Goal: Information Seeking & Learning: Learn about a topic

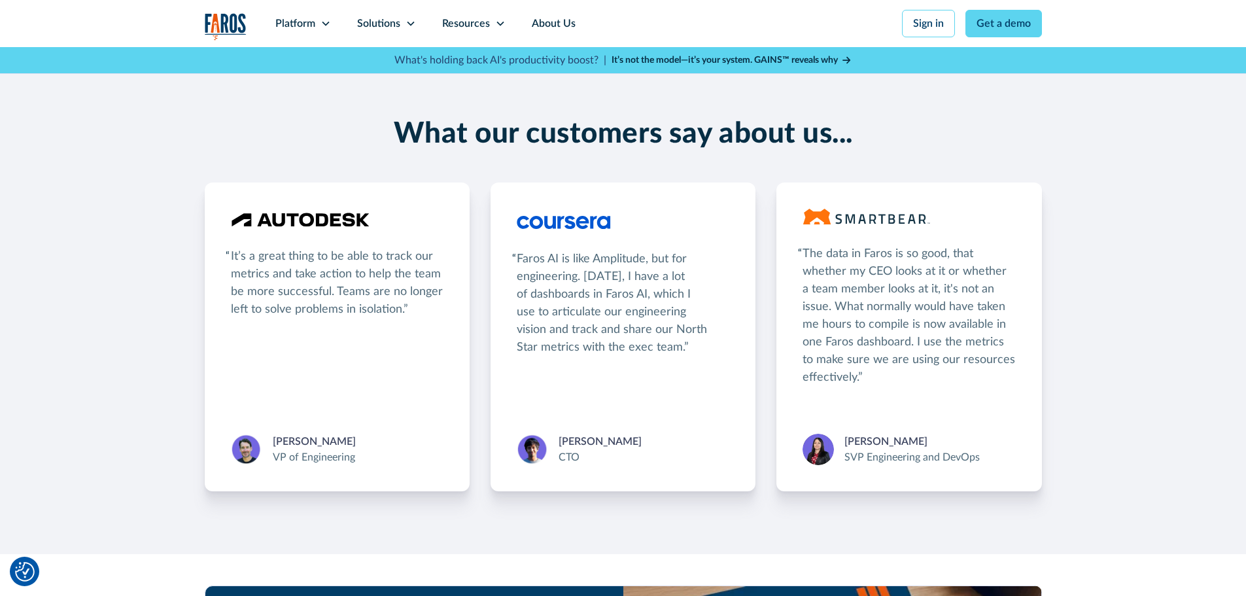
scroll to position [2355, 0]
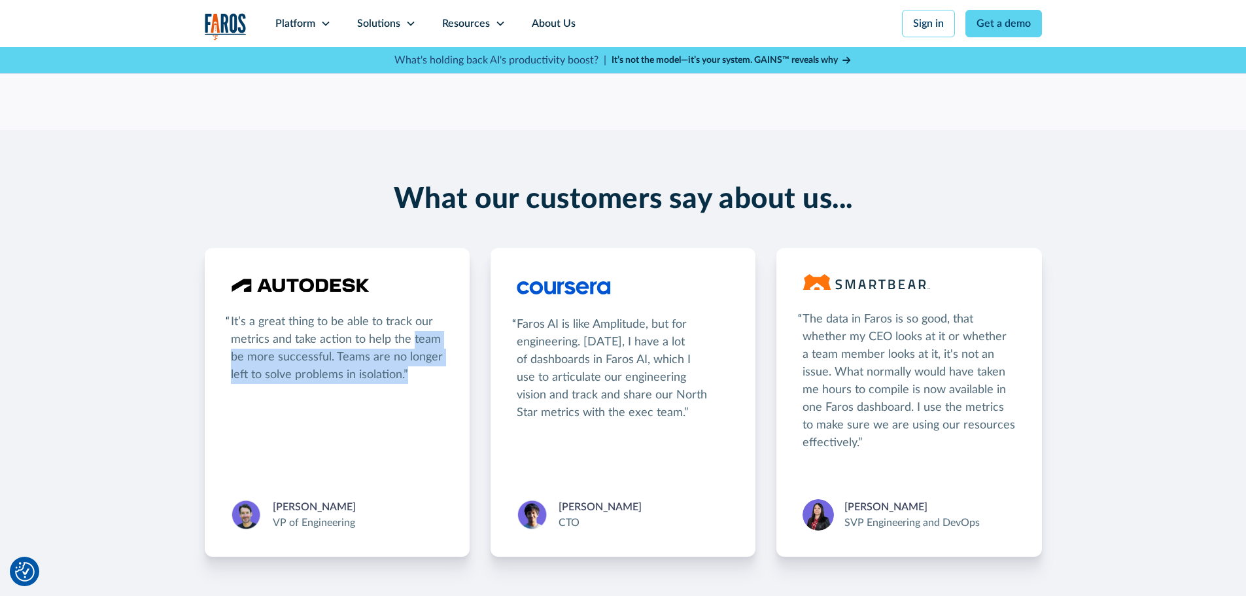
drag, startPoint x: 232, startPoint y: 309, endPoint x: 442, endPoint y: 332, distance: 210.6
click at [442, 332] on div "It’s a great thing to be able to track our metrics and take action to help the …" at bounding box center [337, 348] width 213 height 71
click at [360, 319] on div "It’s a great thing to be able to track our metrics and take action to help the …" at bounding box center [337, 348] width 213 height 71
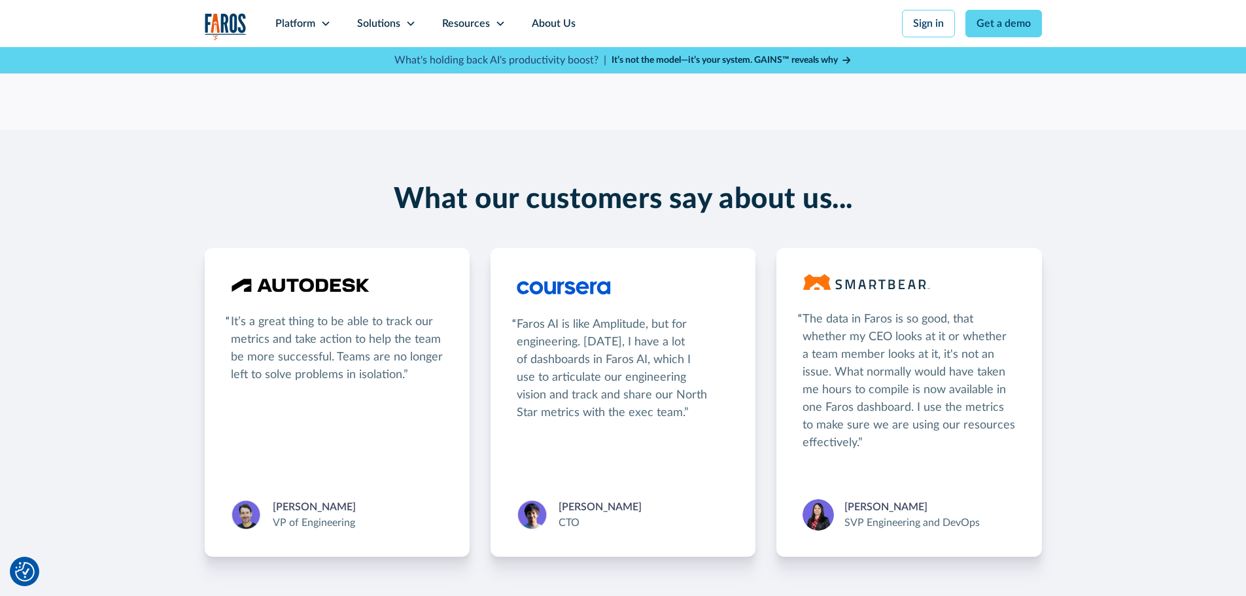
click at [182, 270] on div "What our customers say about us... It’s a great thing to be able to track our m…" at bounding box center [623, 370] width 1246 height 375
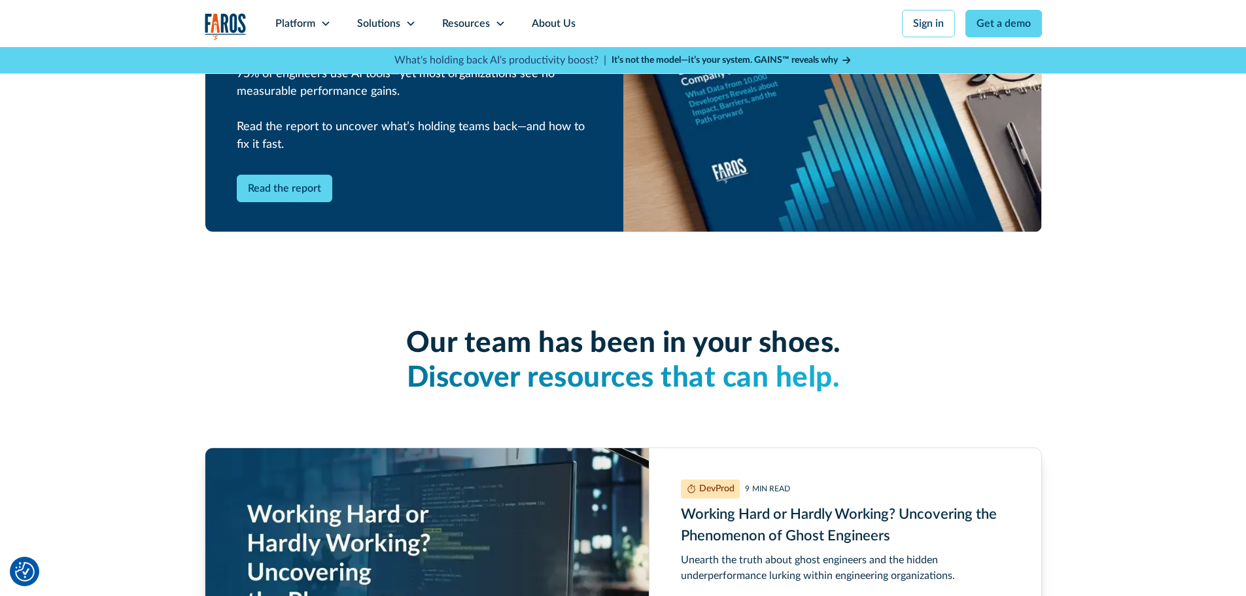
scroll to position [3205, 0]
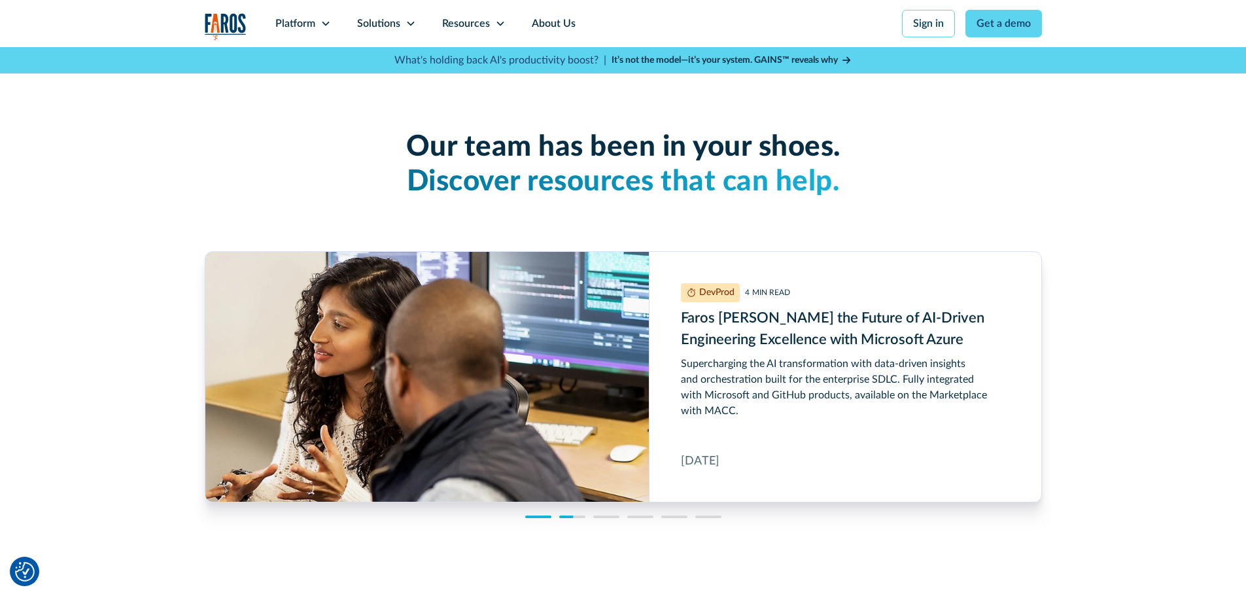
click at [706, 515] on div at bounding box center [708, 516] width 26 height 3
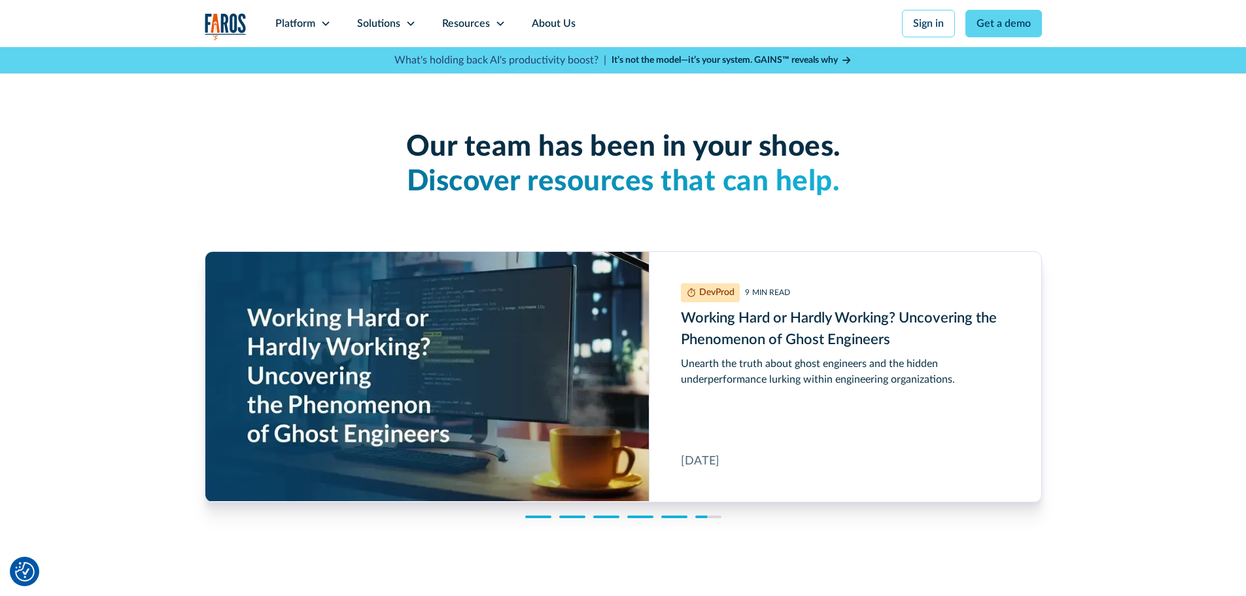
click at [461, 345] on img "Working Hard or Hardly Working? Uncovering the Phenomenon of Ghost Engineers" at bounding box center [426, 376] width 443 height 249
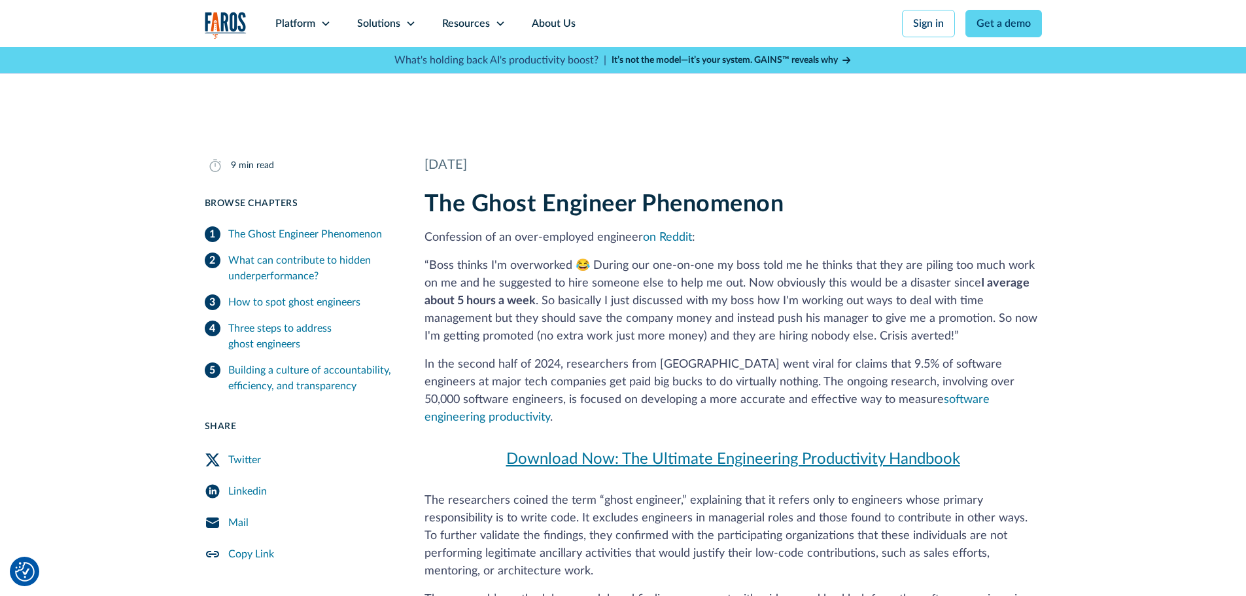
scroll to position [327, 0]
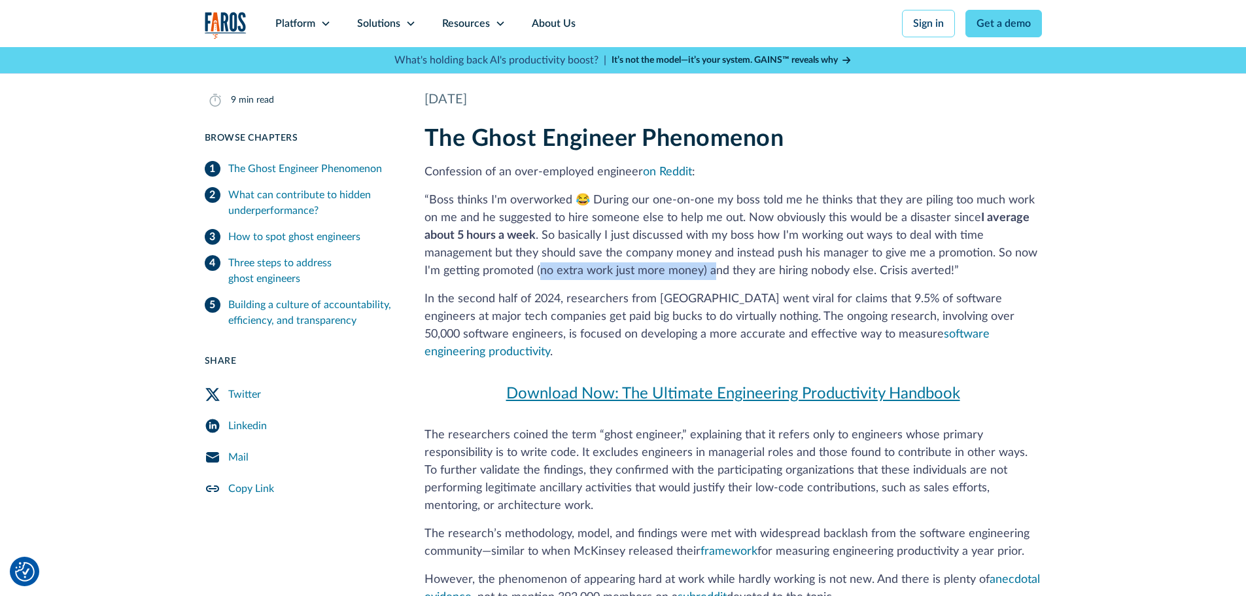
drag, startPoint x: 537, startPoint y: 270, endPoint x: 712, endPoint y: 269, distance: 175.3
click at [712, 269] on p "“Boss thinks I'm overworked 😂 During our one-on-one my boss told me he thinks t…" at bounding box center [733, 236] width 617 height 88
click at [745, 268] on p "“Boss thinks I'm overworked 😂 During our one-on-one my boss told me he thinks t…" at bounding box center [733, 236] width 617 height 88
drag, startPoint x: 699, startPoint y: 273, endPoint x: 968, endPoint y: 277, distance: 269.5
click at [968, 277] on p "“Boss thinks I'm overworked 😂 During our one-on-one my boss told me he thinks t…" at bounding box center [733, 236] width 617 height 88
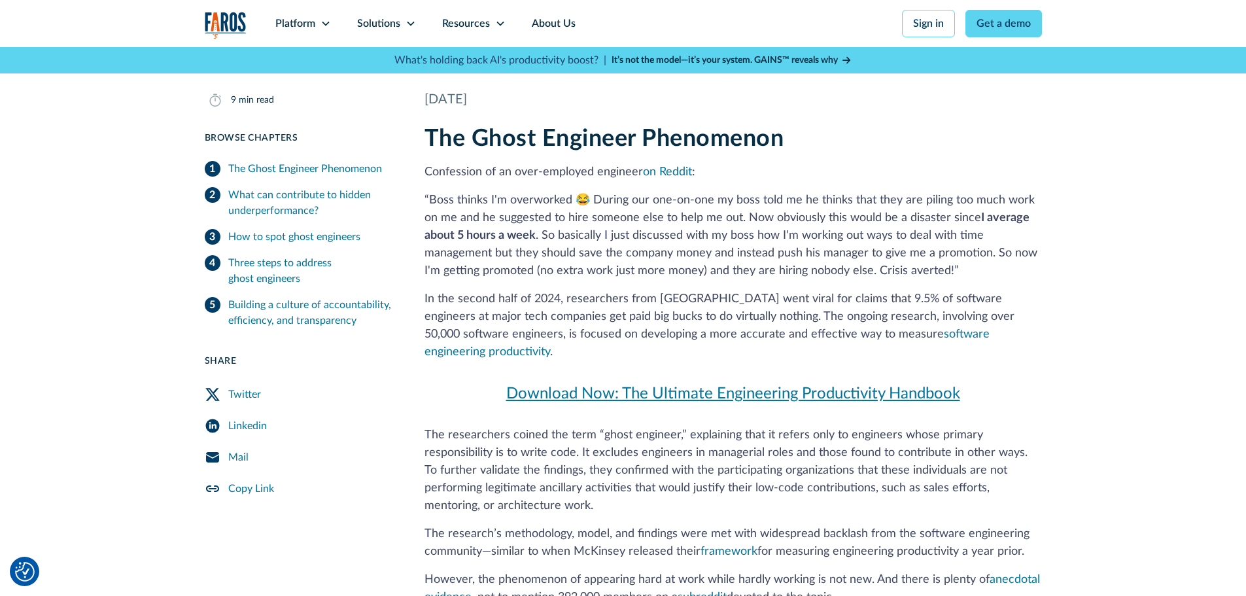
click at [969, 275] on p "“Boss thinks I'm overworked 😂 During our one-on-one my boss told me he thinks t…" at bounding box center [733, 236] width 617 height 88
drag, startPoint x: 983, startPoint y: 269, endPoint x: 616, endPoint y: 259, distance: 367.1
click at [616, 259] on p "“Boss thinks I'm overworked 😂 During our one-on-one my boss told me he thinks t…" at bounding box center [733, 236] width 617 height 88
click at [551, 252] on p "“Boss thinks I'm overworked 😂 During our one-on-one my boss told me he thinks t…" at bounding box center [733, 236] width 617 height 88
drag, startPoint x: 445, startPoint y: 296, endPoint x: 666, endPoint y: 298, distance: 220.4
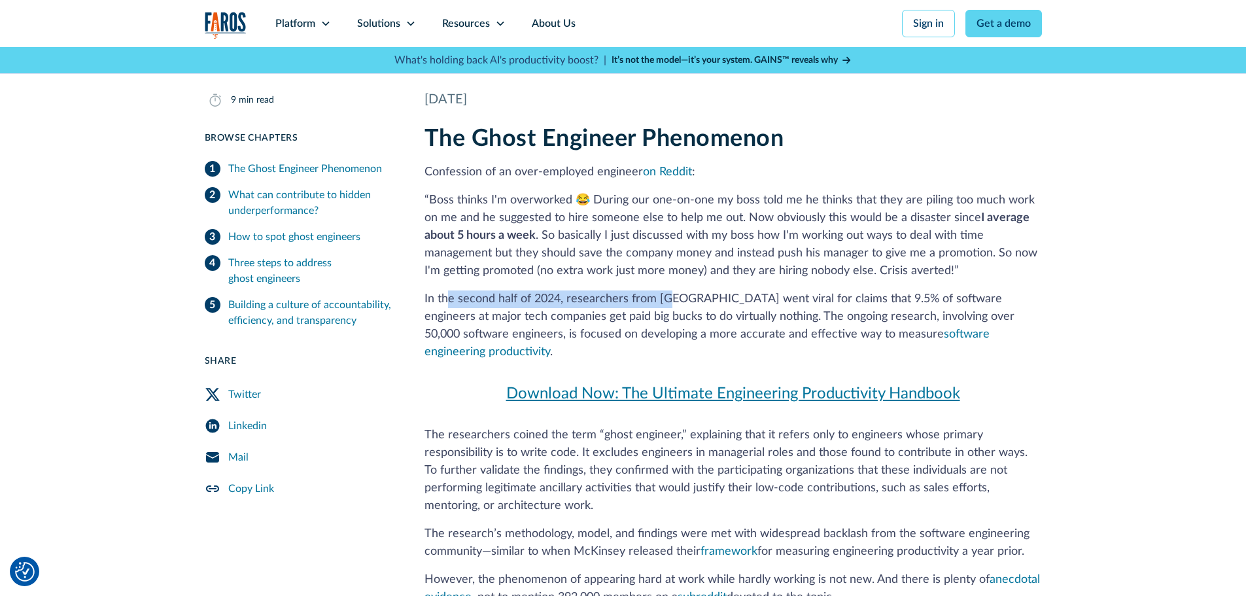
click at [666, 298] on p "In the second half of 2024, researchers from Stanford University went viral for…" at bounding box center [733, 325] width 617 height 71
